Goal: Information Seeking & Learning: Learn about a topic

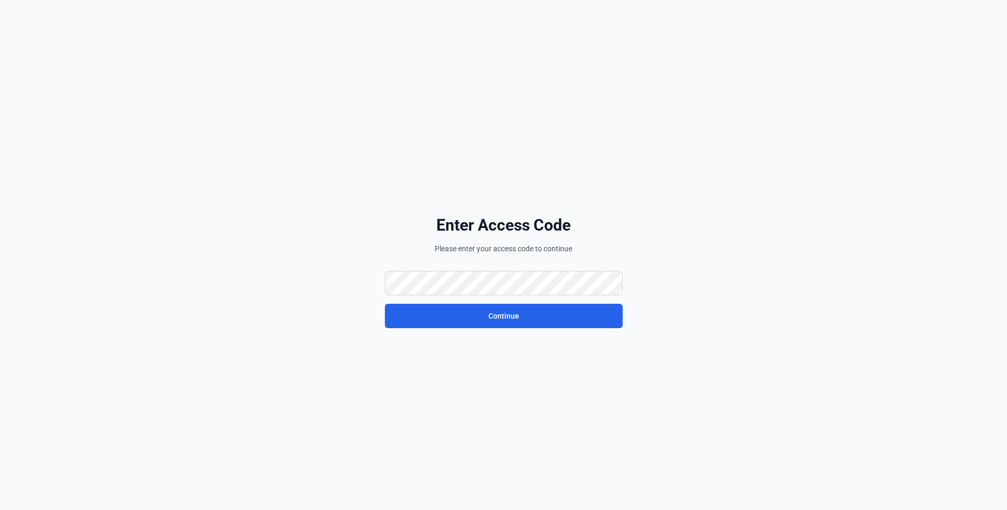
click at [412, 287] on div "Enter Access Code Please enter your access code to continue Continue" at bounding box center [503, 272] width 594 height 510
click at [322, 257] on div "Enter Access Code Please enter your access code to continue Continue" at bounding box center [503, 272] width 594 height 510
click at [427, 284] on div "Enter Access Code Please enter your access code to continue Continue" at bounding box center [503, 272] width 594 height 510
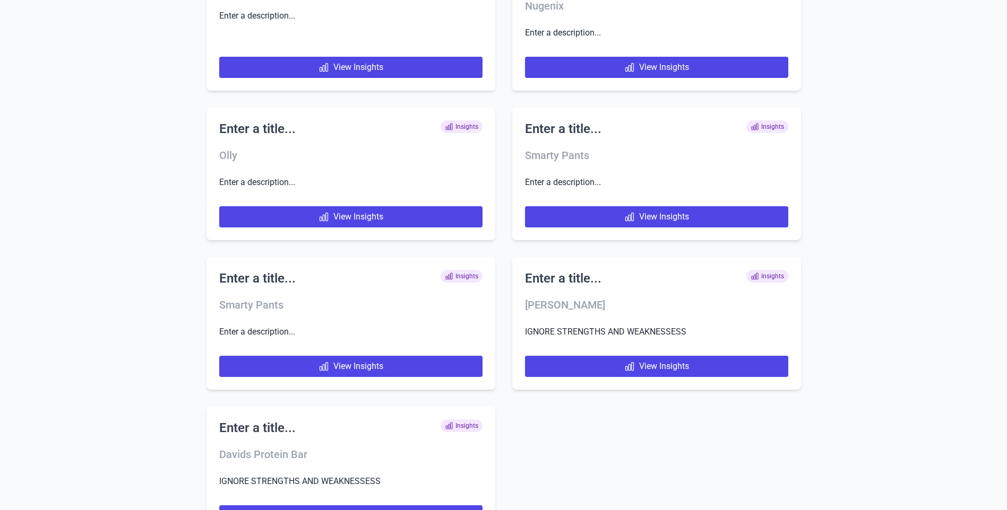
scroll to position [5145, 0]
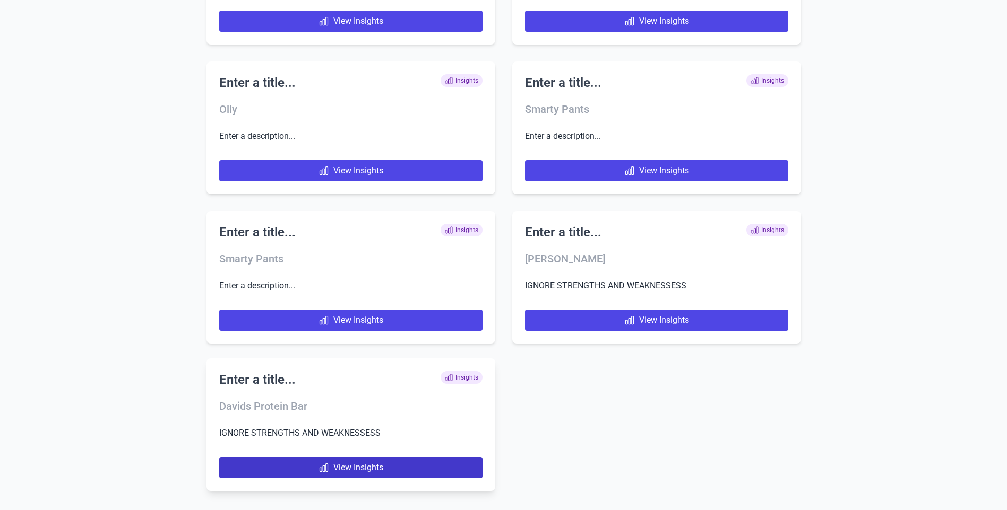
click at [361, 465] on link "View Insights" at bounding box center [350, 467] width 263 height 21
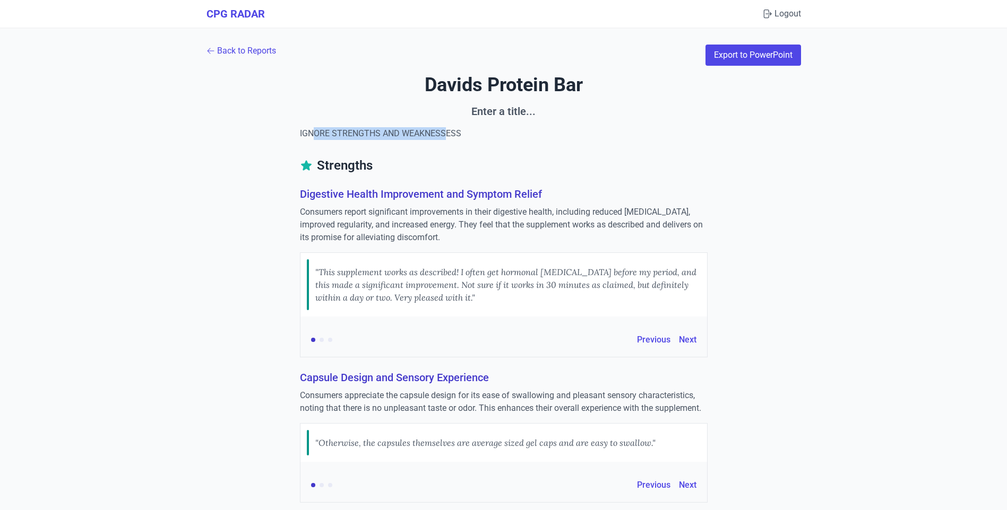
drag, startPoint x: 311, startPoint y: 131, endPoint x: 448, endPoint y: 120, distance: 137.3
click at [448, 120] on div "Davids Protein Bar Enter a title... IGNORE STRENGTHS AND WEAKNESSESS" at bounding box center [503, 107] width 594 height 66
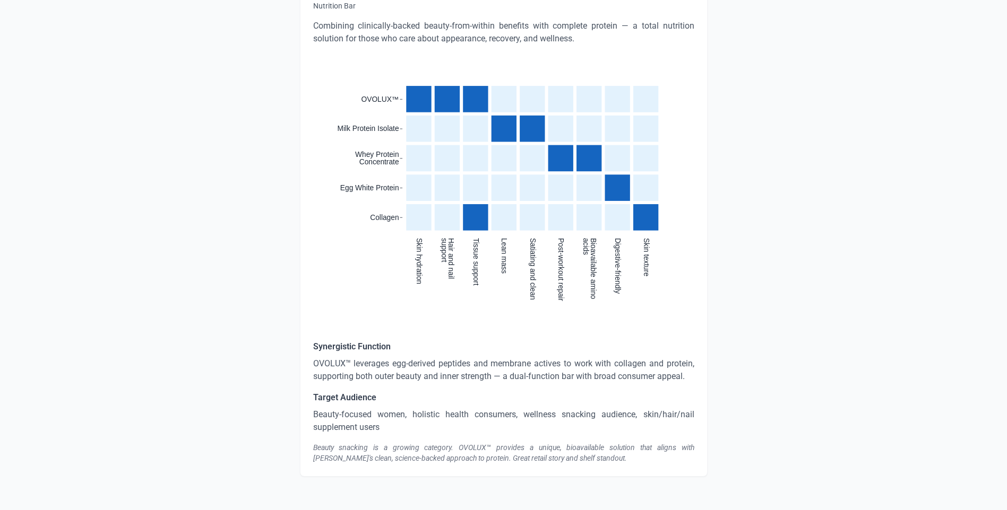
scroll to position [2357, 0]
